Goal: Communication & Community: Connect with others

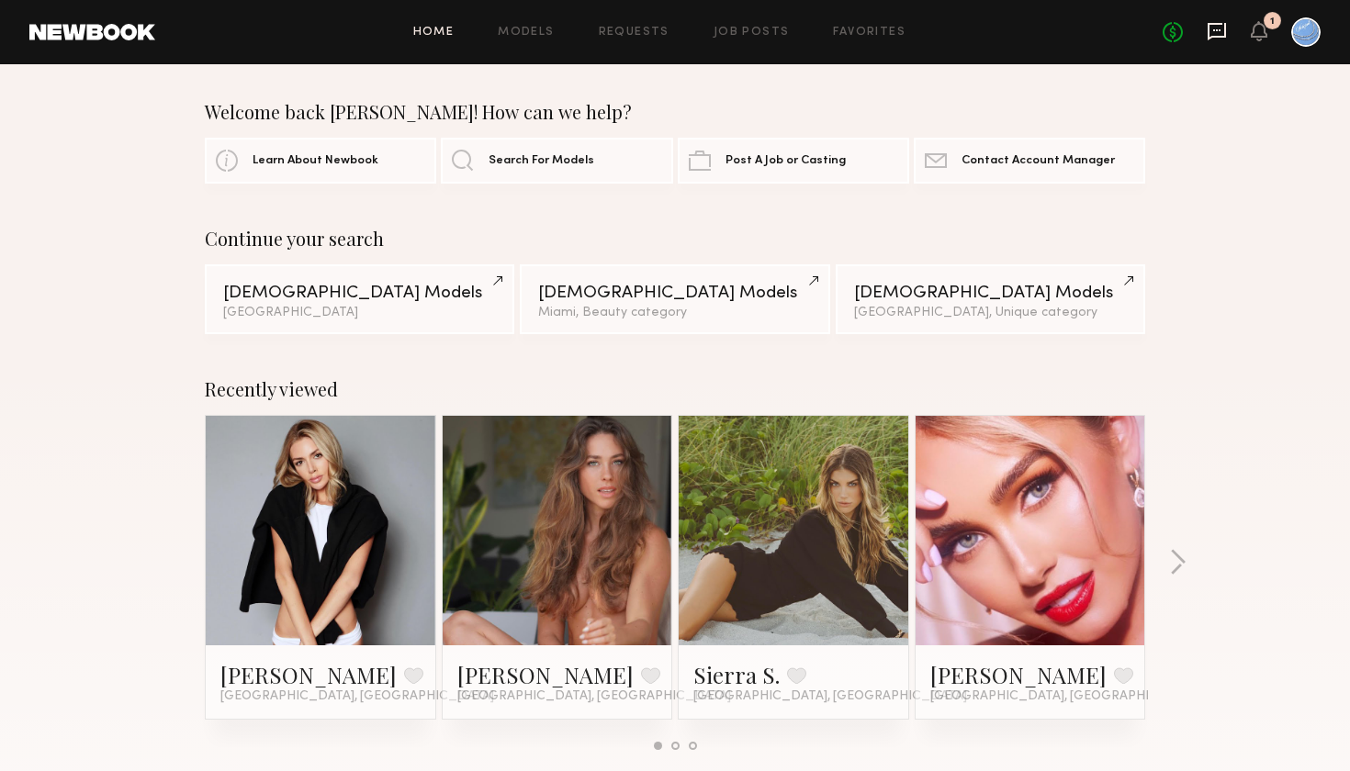
click at [1209, 28] on icon at bounding box center [1216, 31] width 18 height 17
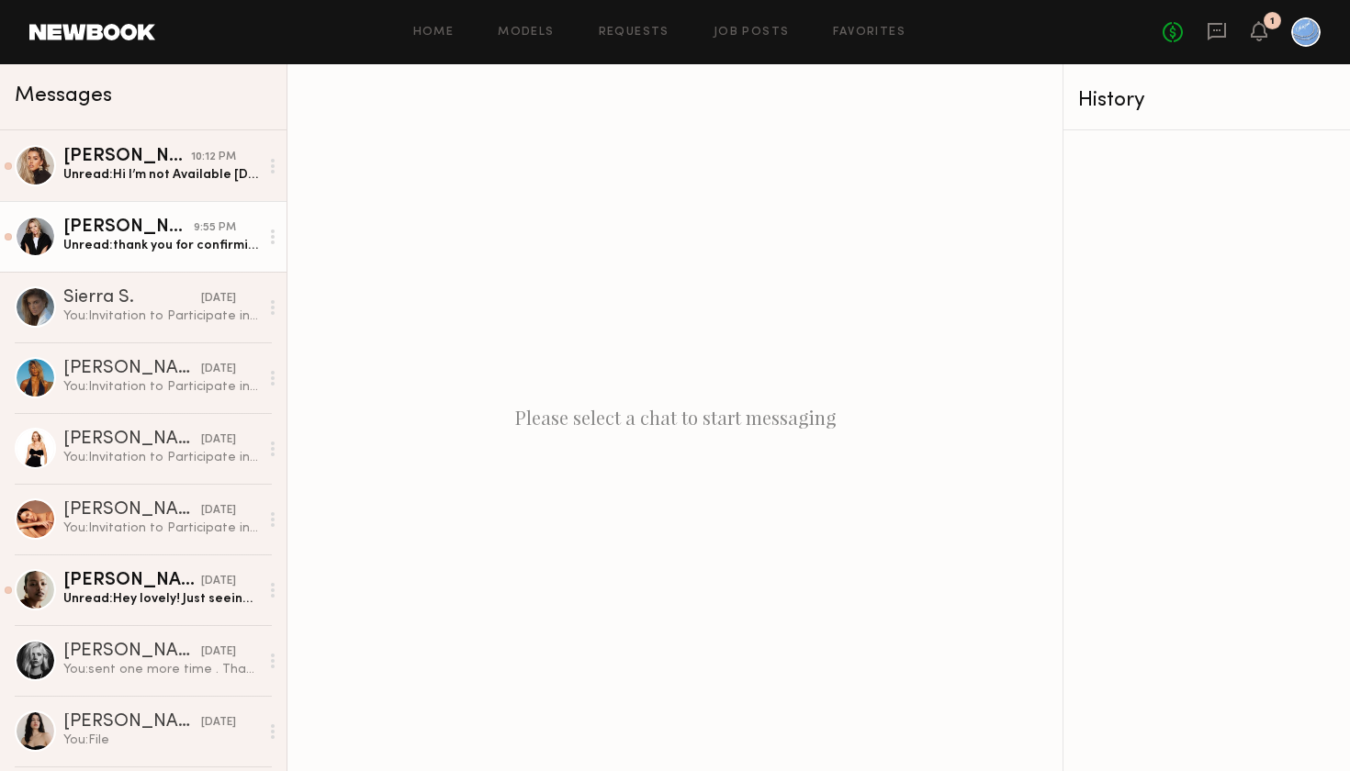
click at [118, 236] on div "Jessica E." at bounding box center [128, 228] width 130 height 18
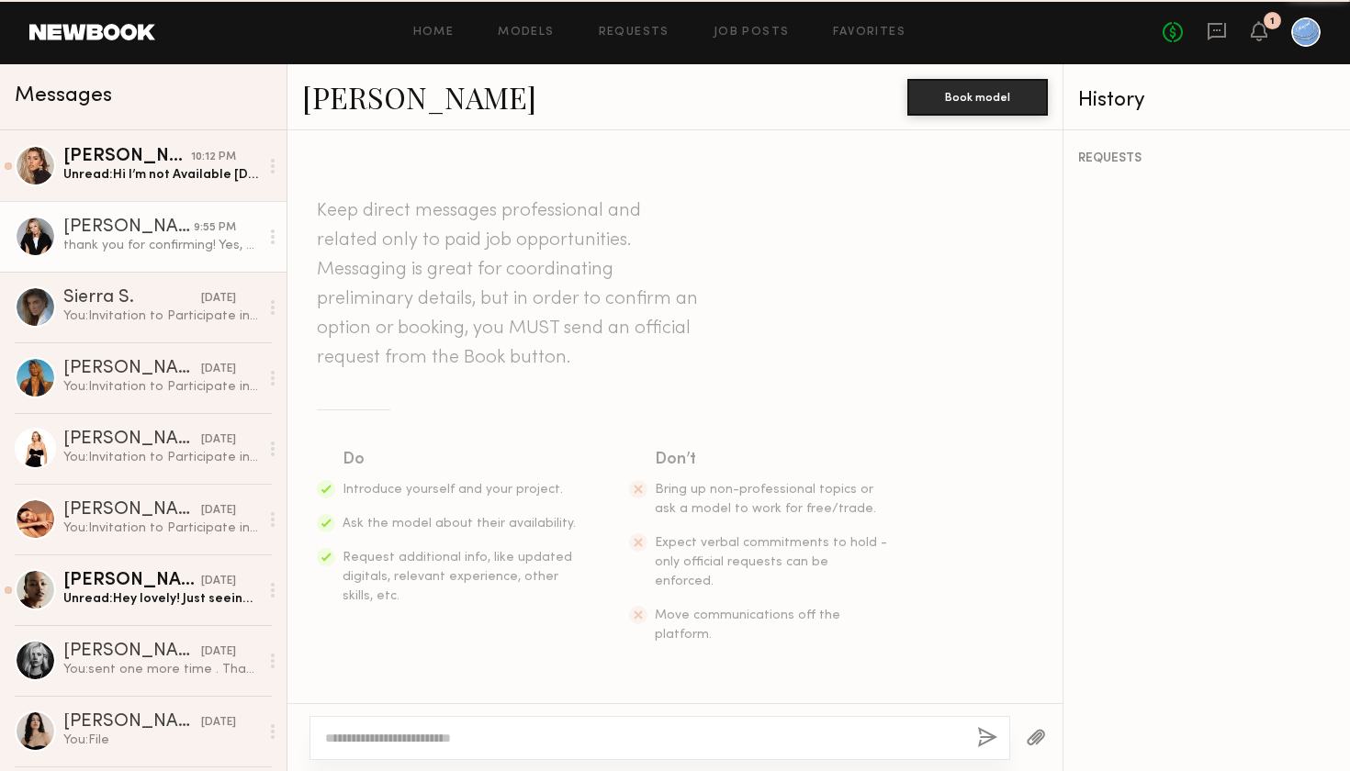
scroll to position [2124, 0]
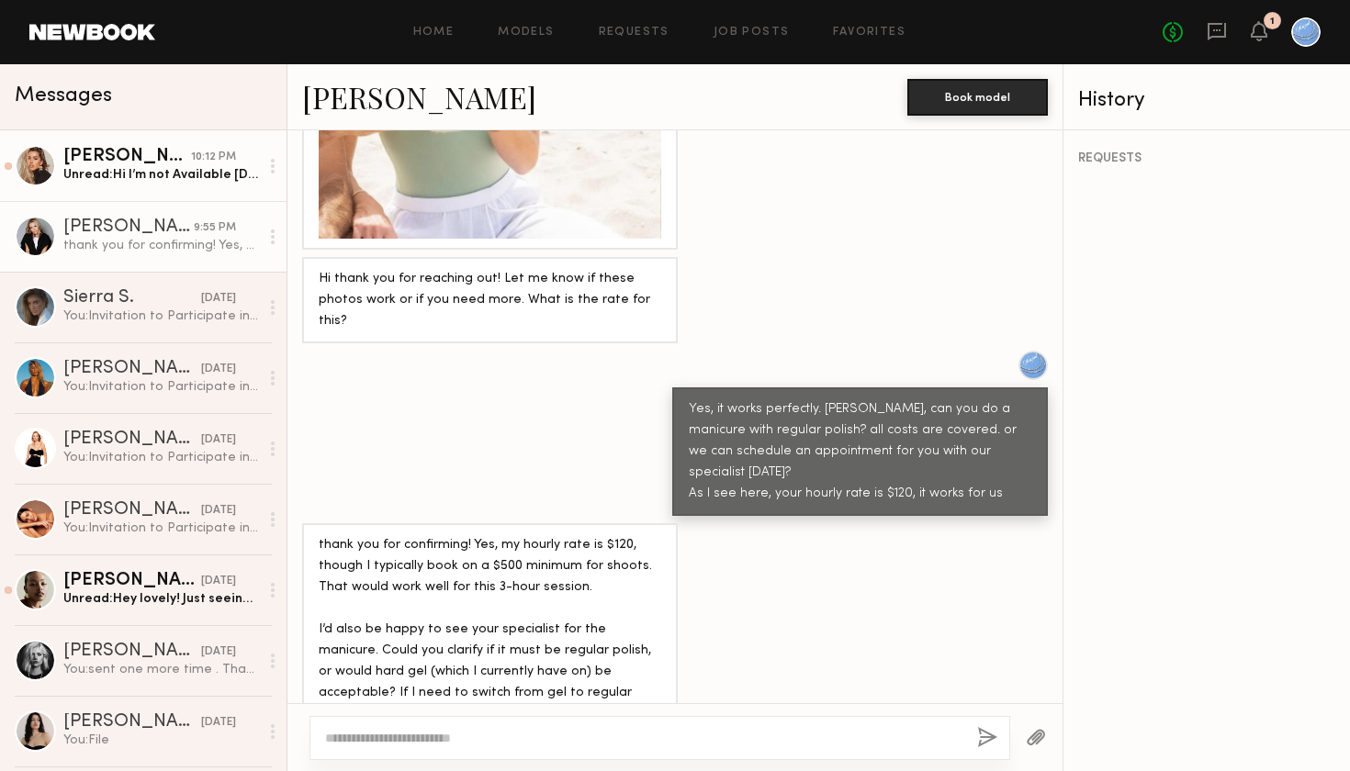
click at [115, 152] on div "Karlee E." at bounding box center [127, 157] width 128 height 18
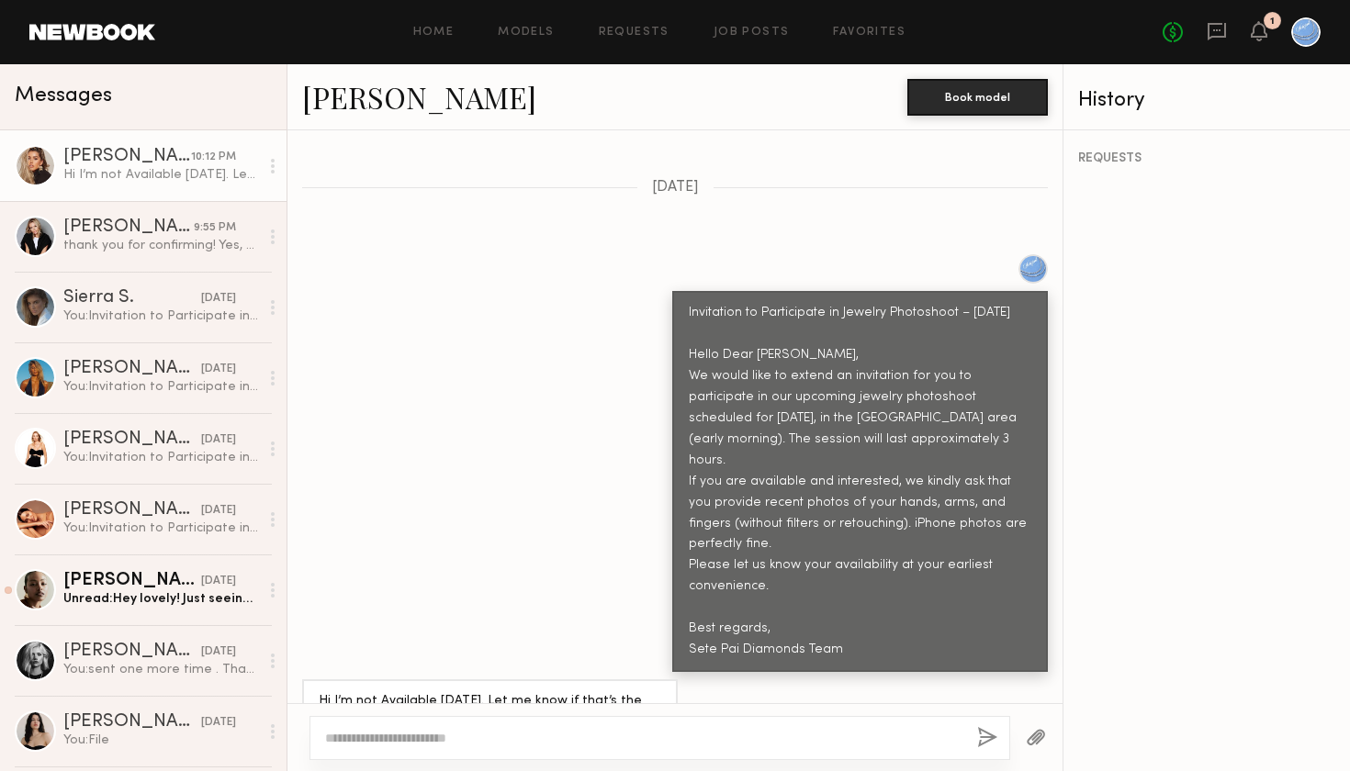
click at [26, 165] on div at bounding box center [35, 165] width 41 height 41
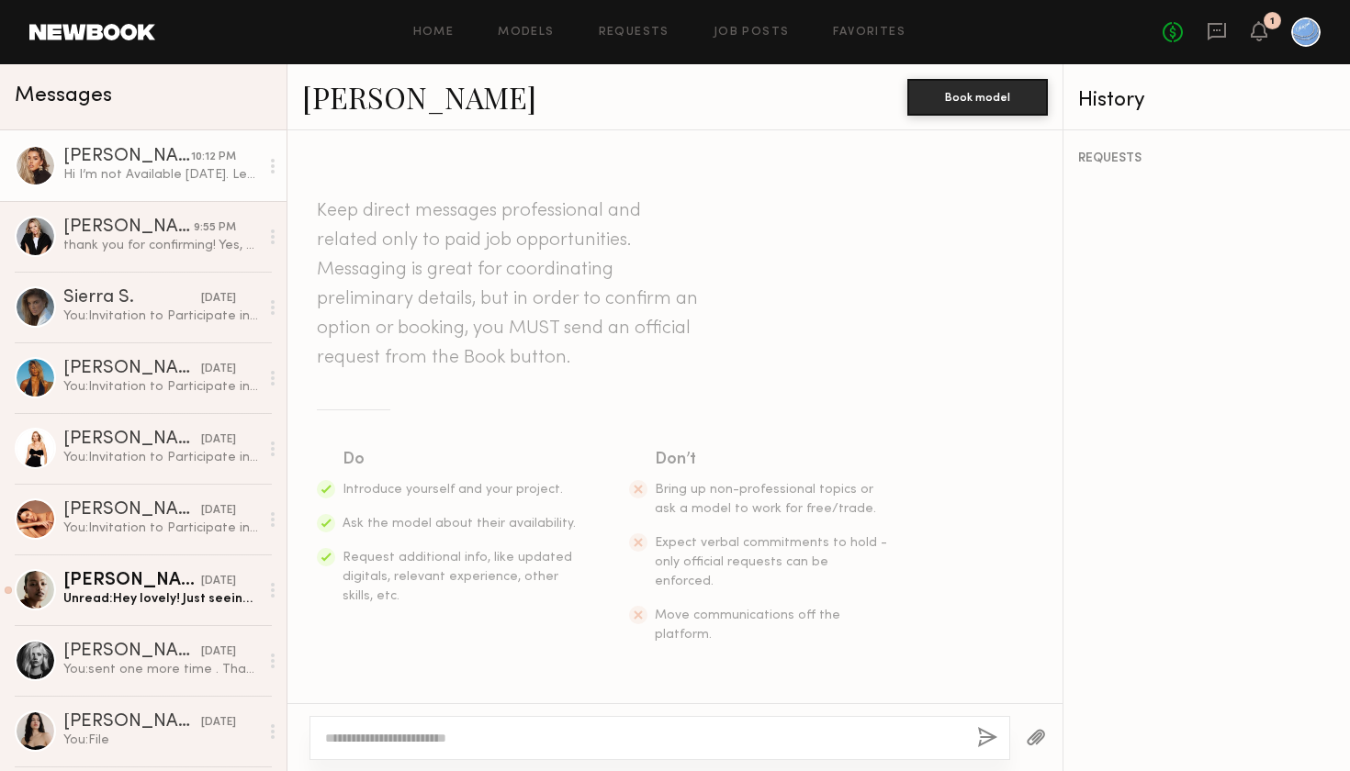
click at [111, 152] on div "Karlee E." at bounding box center [127, 157] width 128 height 18
click at [33, 161] on div at bounding box center [35, 165] width 41 height 41
click at [270, 162] on div at bounding box center [273, 166] width 28 height 37
click at [32, 160] on div at bounding box center [35, 165] width 41 height 41
click at [326, 99] on link "Karlee E." at bounding box center [419, 96] width 234 height 39
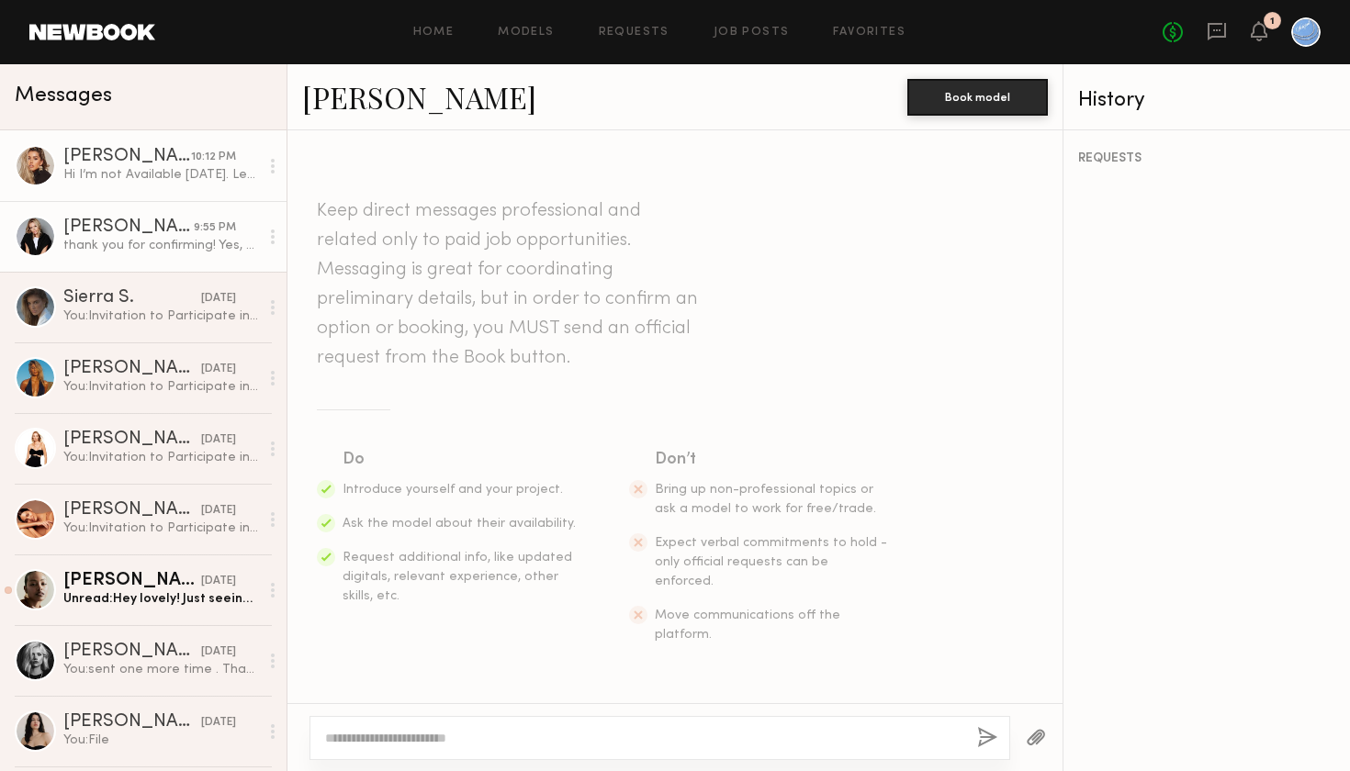
click at [108, 238] on div "thank you for confirming! Yes, my hourly rate is $120, though I typically book …" at bounding box center [161, 245] width 196 height 17
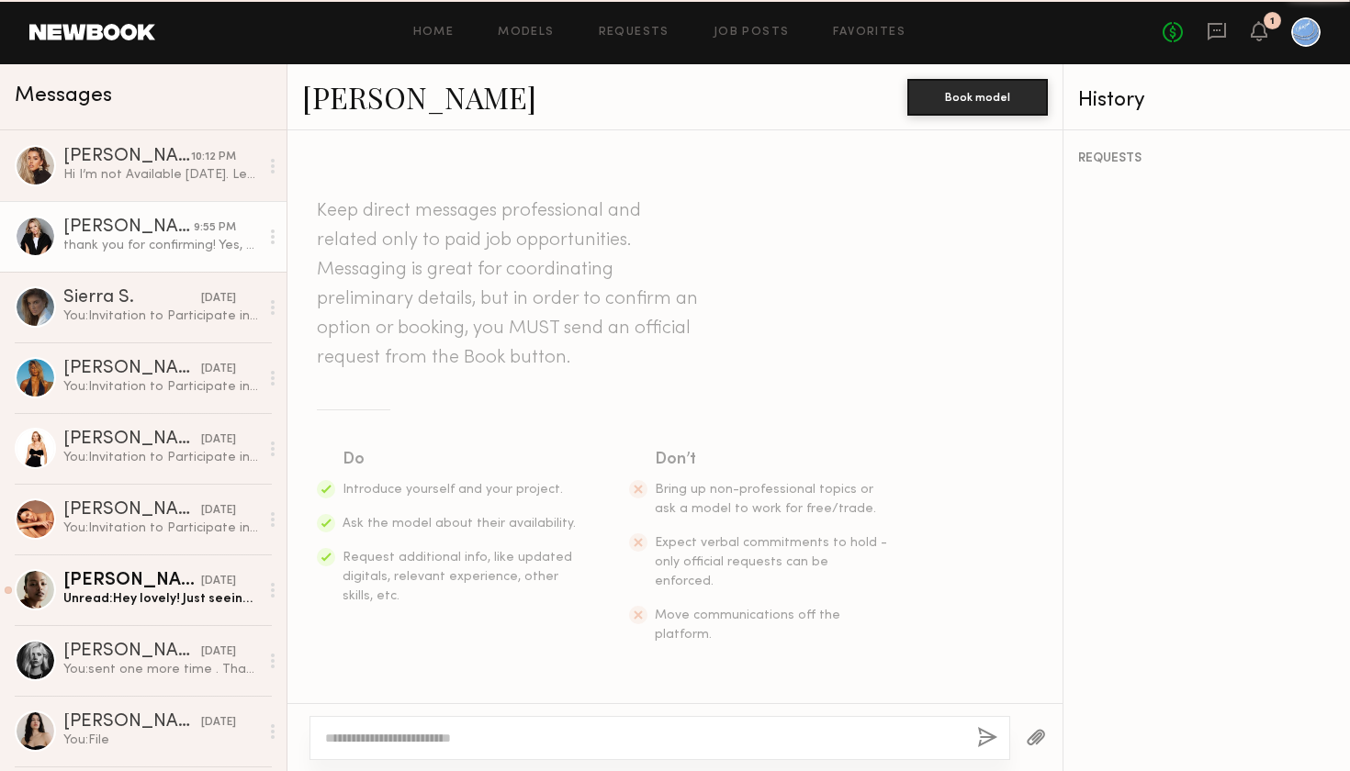
scroll to position [2124, 0]
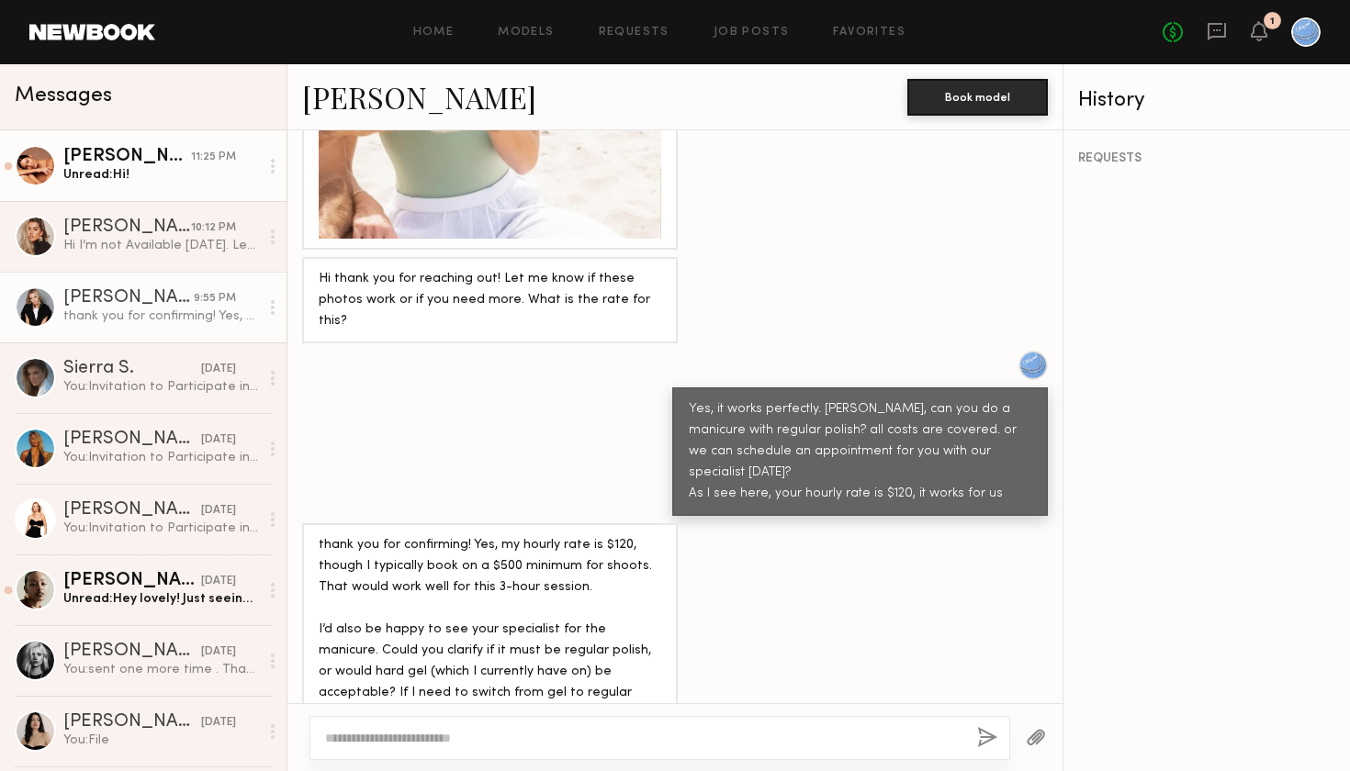
click at [98, 166] on div "Unread: Hi!" at bounding box center [161, 174] width 196 height 17
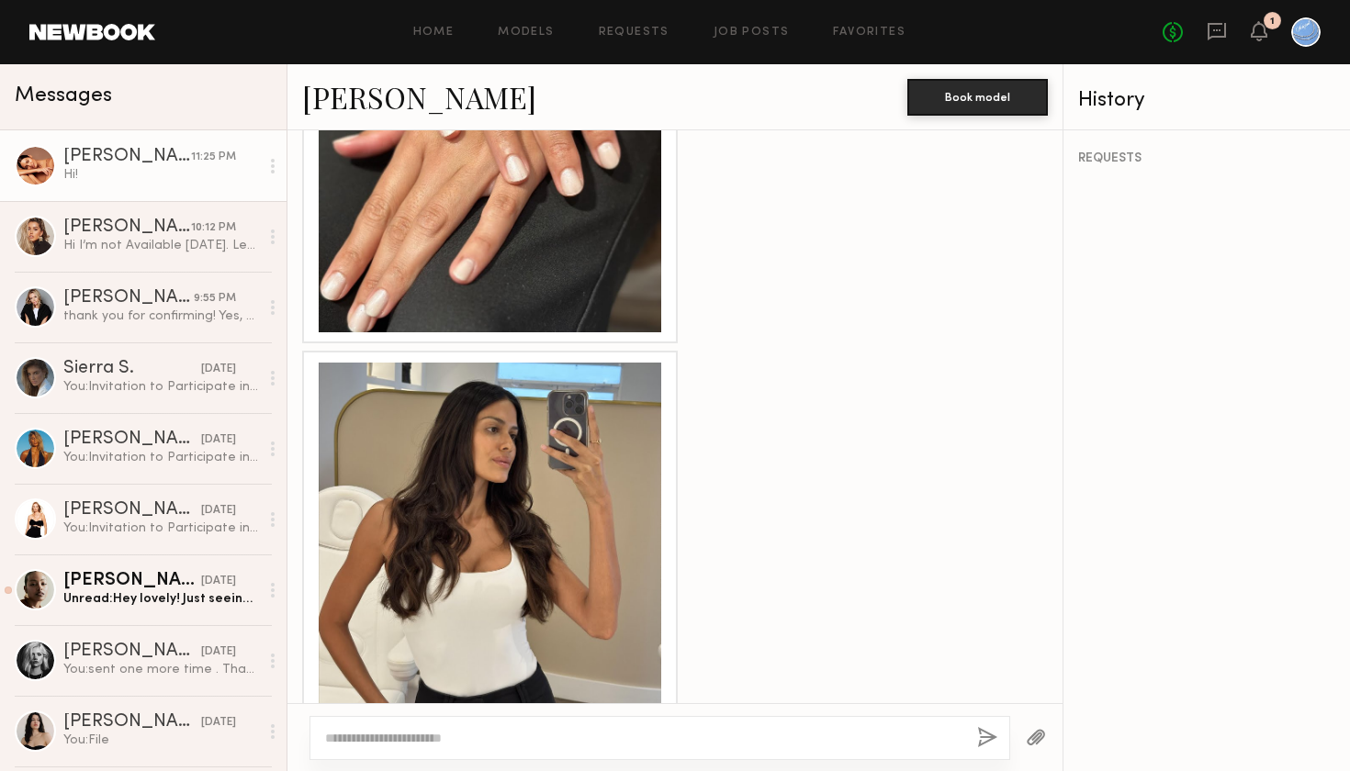
scroll to position [1289, 0]
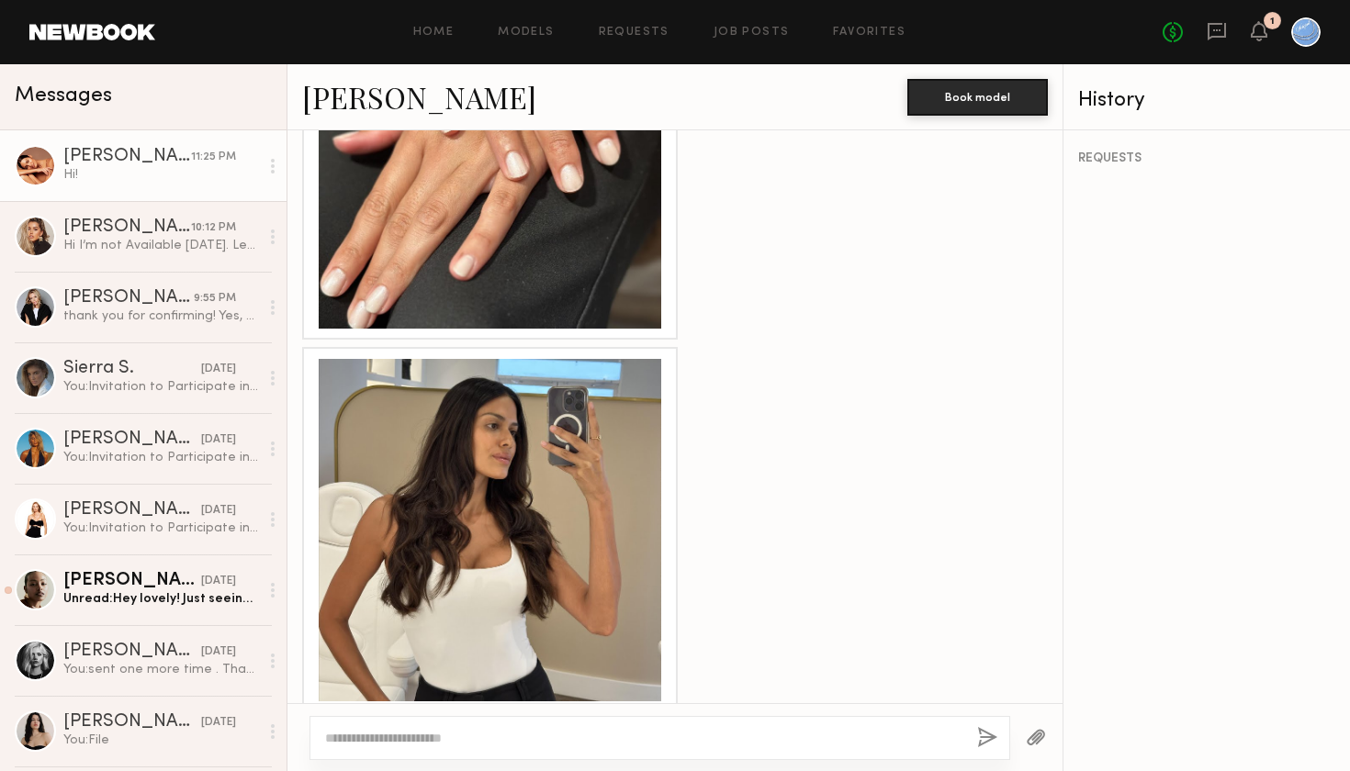
click at [547, 502] on div at bounding box center [490, 530] width 342 height 342
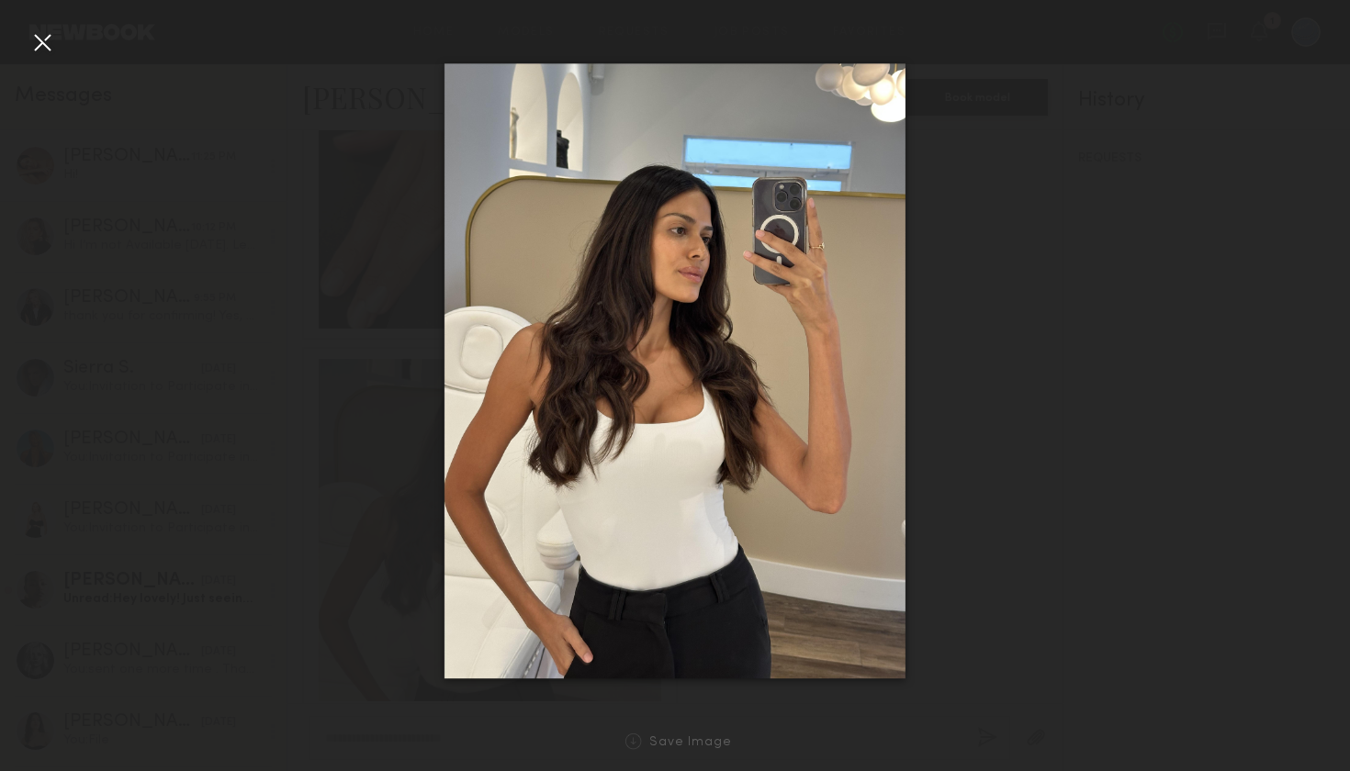
click at [45, 45] on div at bounding box center [42, 42] width 29 height 29
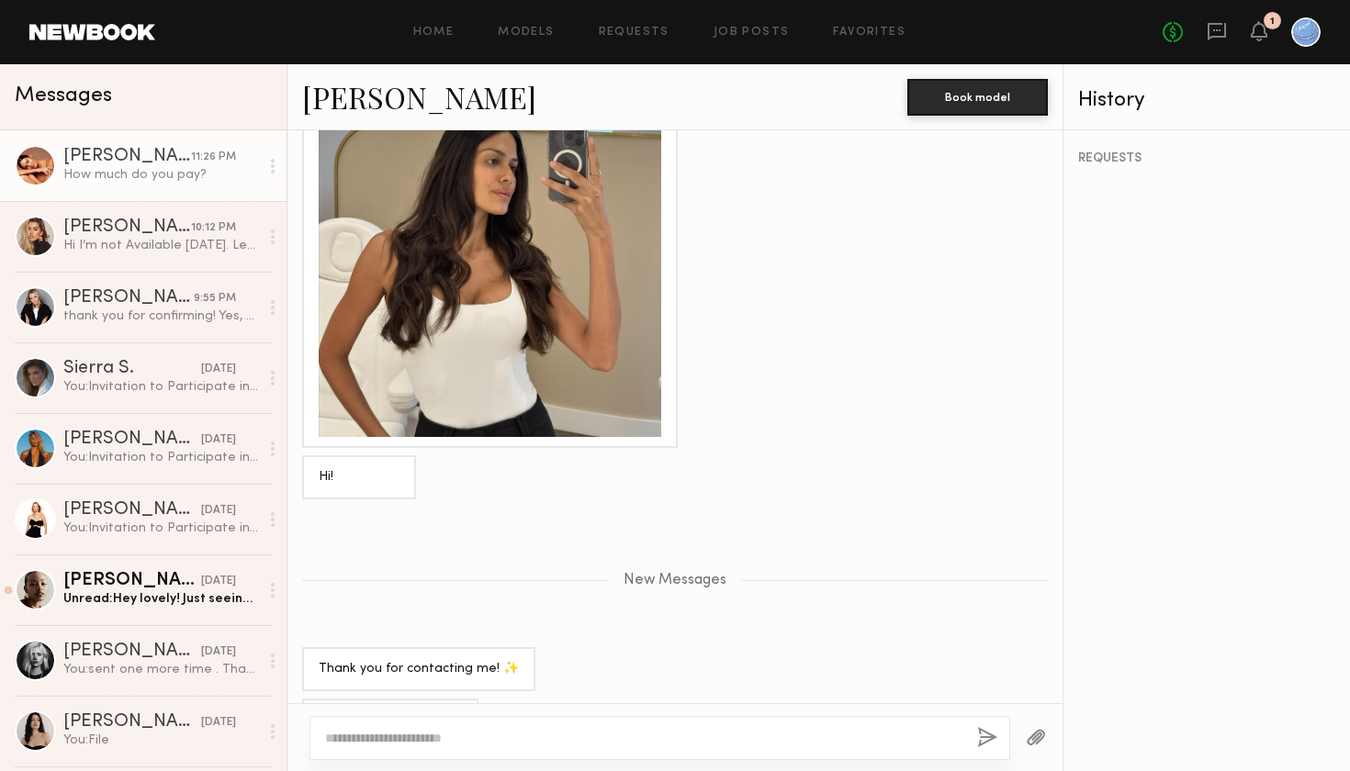
scroll to position [1552, 0]
click at [344, 94] on link "Selva K." at bounding box center [419, 96] width 234 height 39
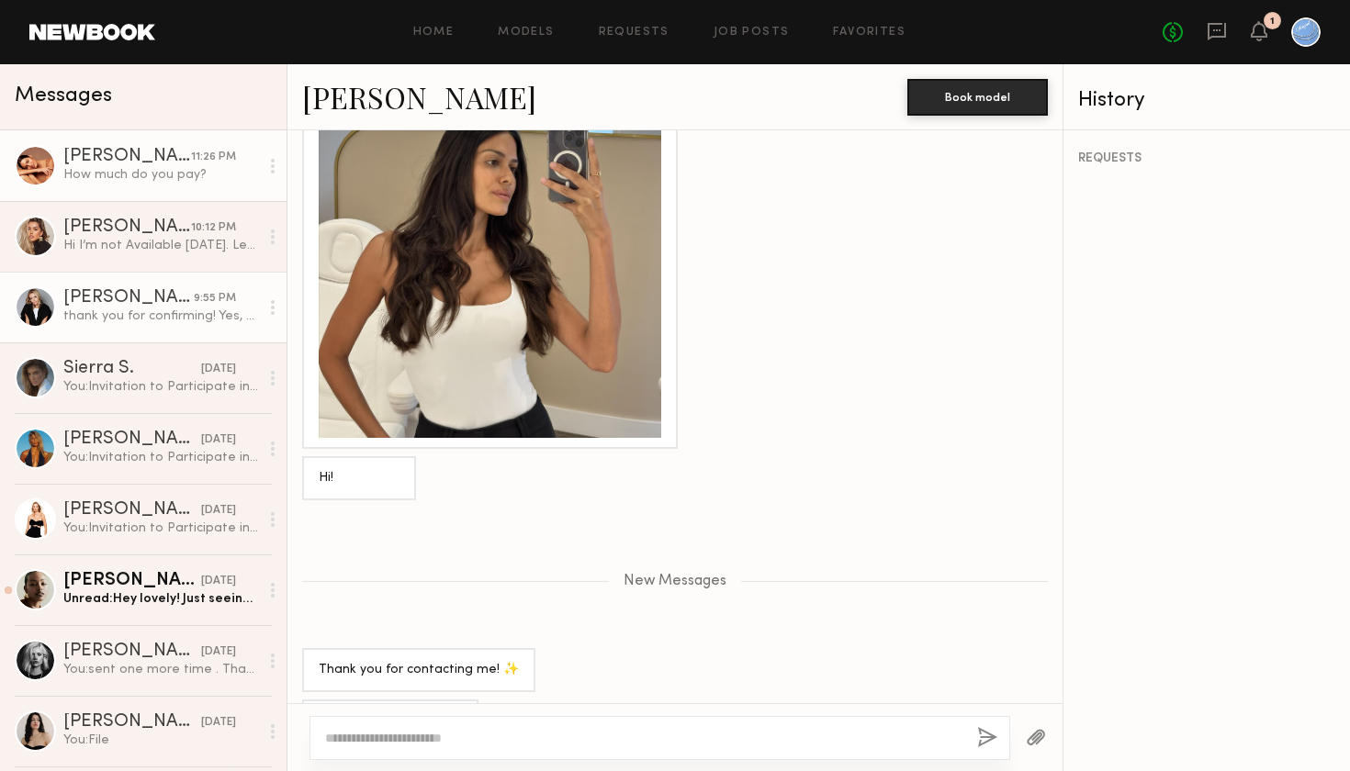
click at [85, 307] on div "Jessica E." at bounding box center [128, 298] width 130 height 18
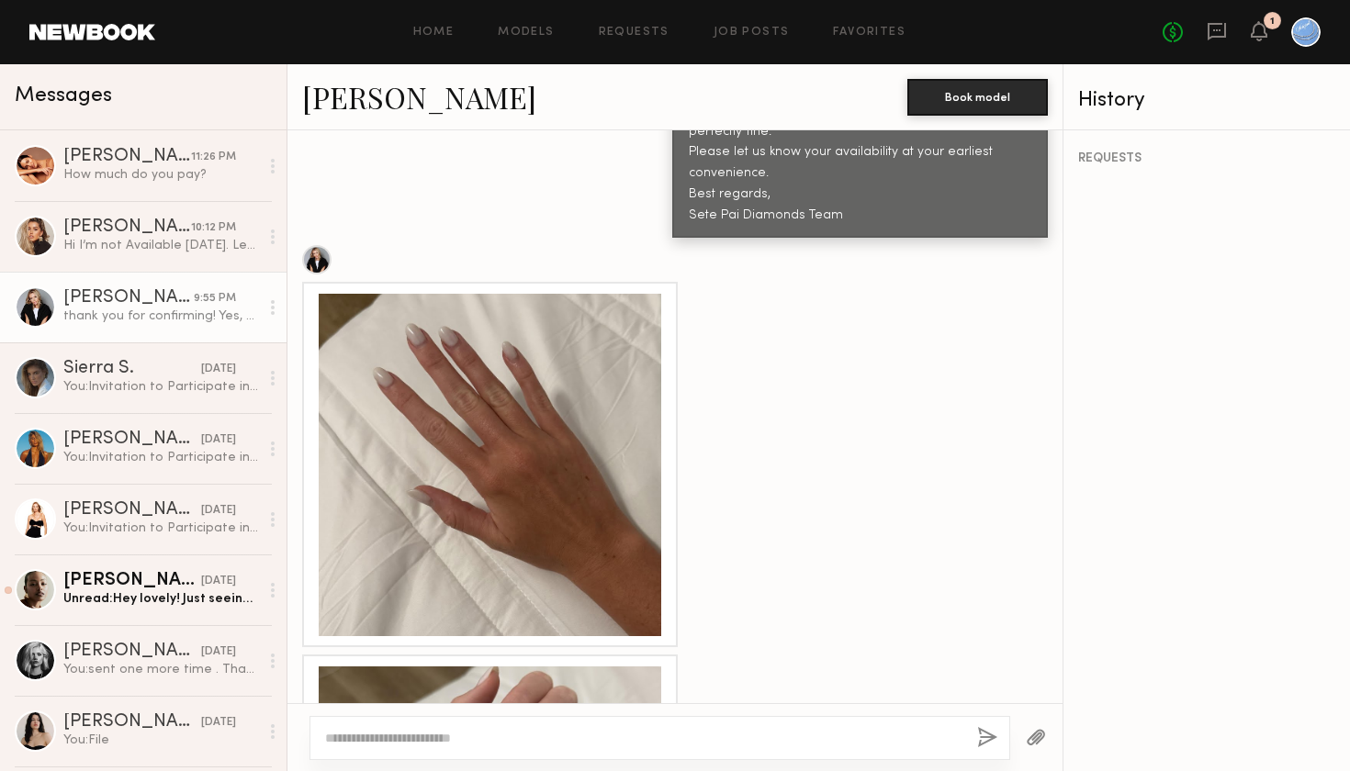
scroll to position [982, 0]
click at [410, 337] on div at bounding box center [490, 464] width 342 height 342
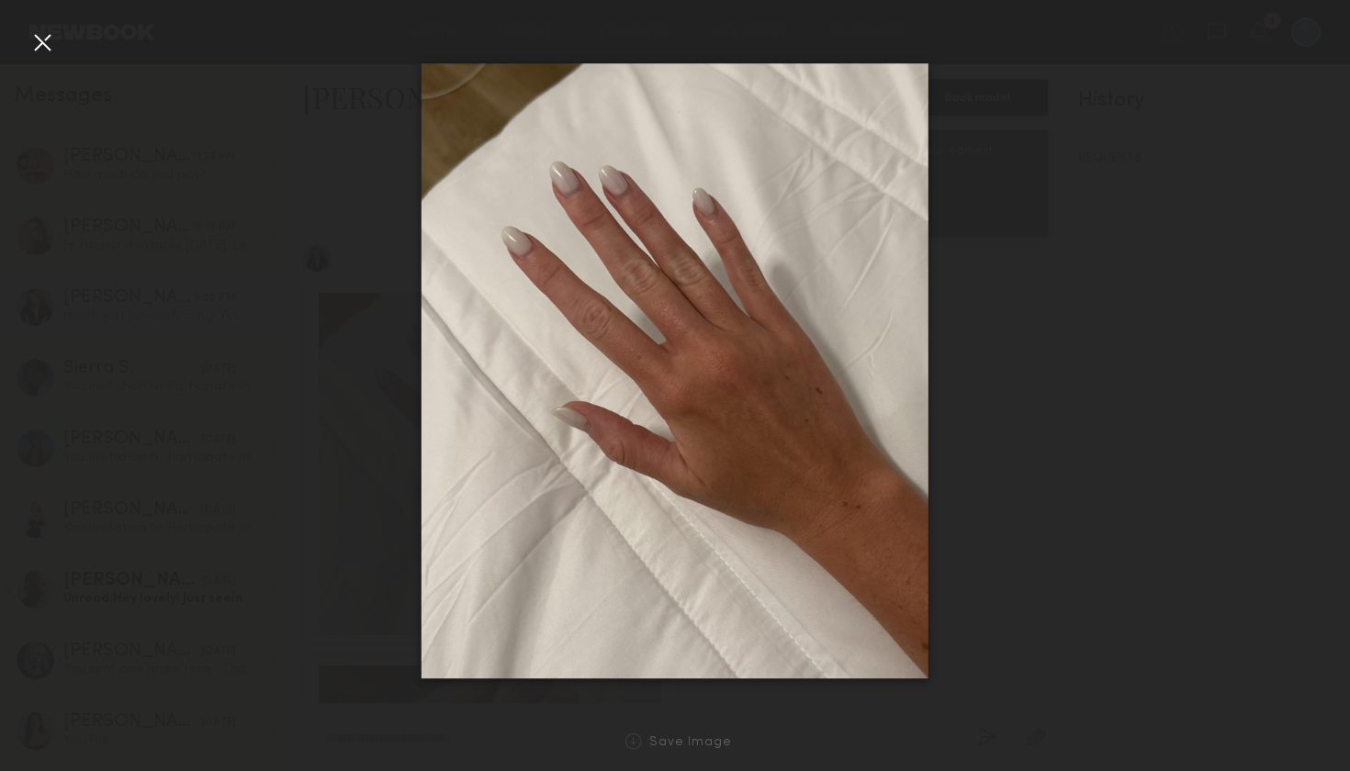
click at [44, 37] on div at bounding box center [42, 42] width 29 height 29
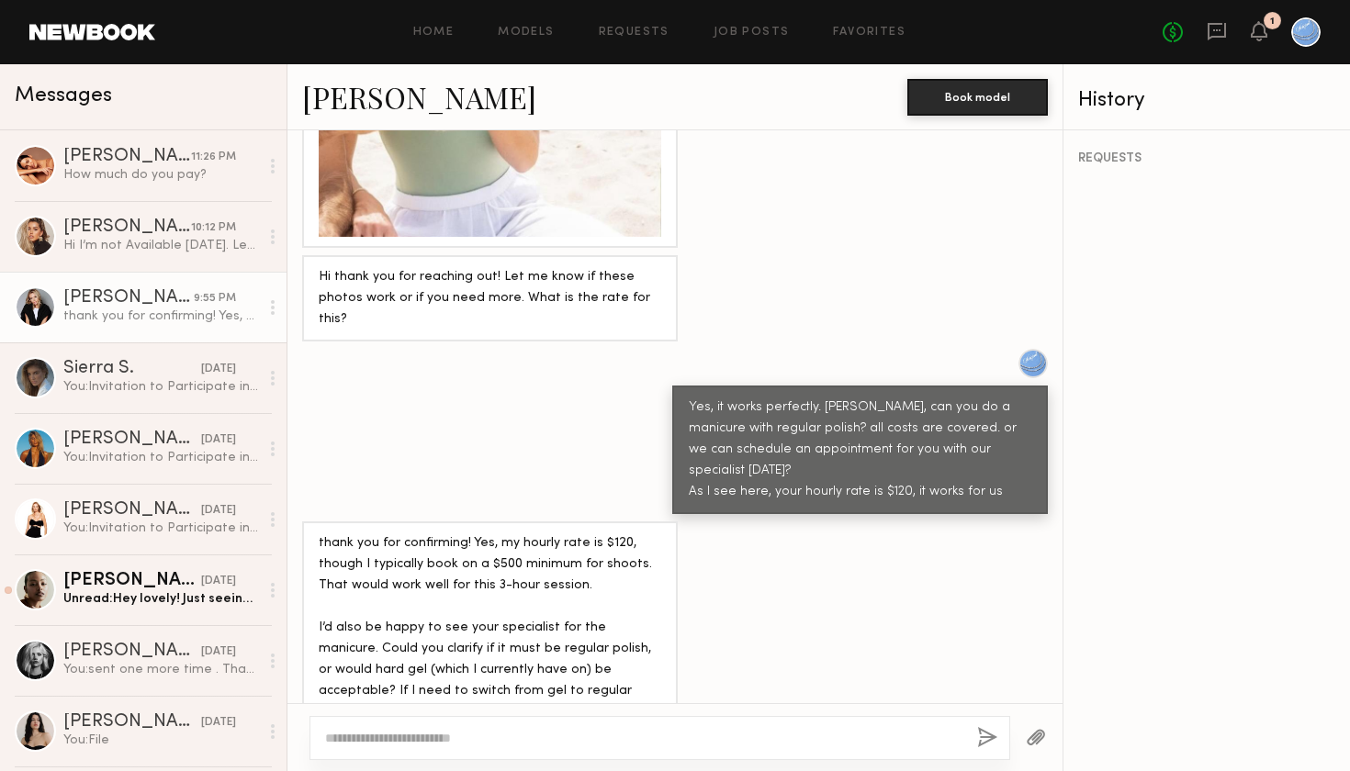
scroll to position [2124, 0]
